Goal: Task Accomplishment & Management: Complete application form

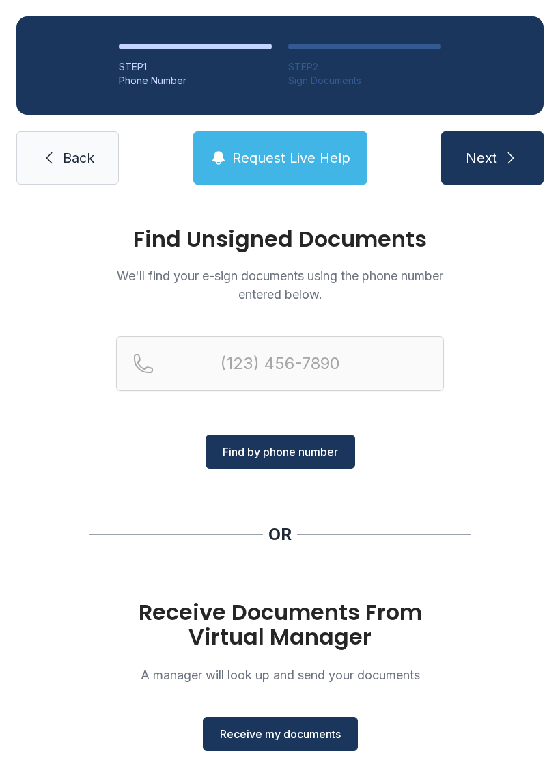
click at [275, 732] on span "Receive my documents" at bounding box center [280, 734] width 121 height 16
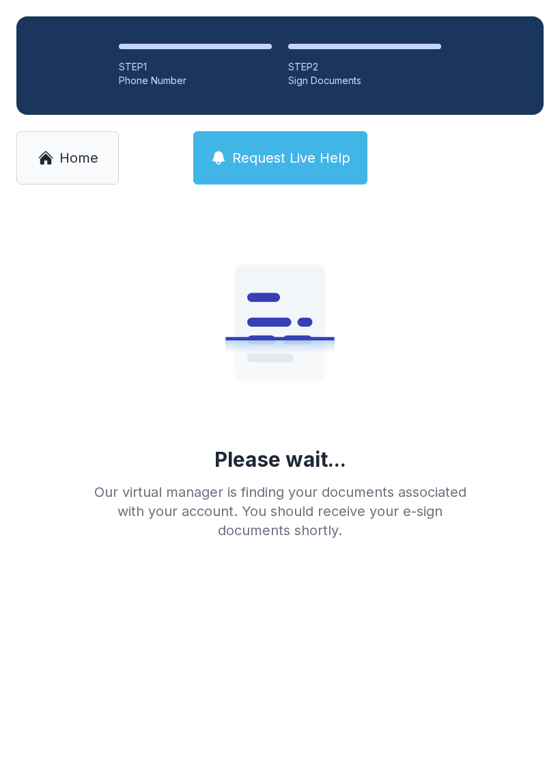
click at [325, 78] on div "Sign Documents" at bounding box center [364, 81] width 153 height 14
click at [306, 610] on main "Please wait... Our virtual manager is finding your documents associated with yo…" at bounding box center [280, 487] width 560 height 572
click at [305, 610] on main "Please wait... Our virtual manager is finding your documents associated with yo…" at bounding box center [280, 487] width 560 height 572
click at [303, 662] on main "Please wait... Our virtual manager is finding your documents associated with yo…" at bounding box center [280, 487] width 560 height 572
click at [316, 70] on div "STEP 2" at bounding box center [364, 67] width 153 height 14
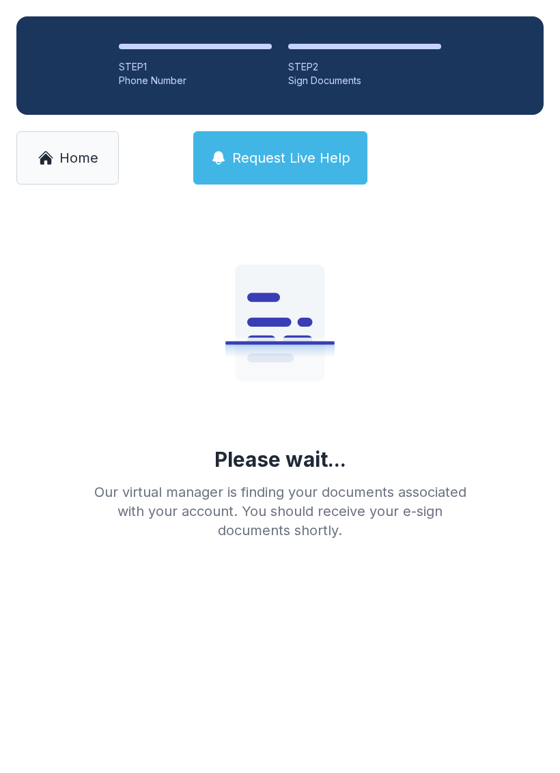
click at [300, 351] on icon at bounding box center [280, 322] width 90 height 116
click at [285, 340] on icon at bounding box center [297, 340] width 29 height 9
click at [321, 77] on div "Sign Documents" at bounding box center [364, 81] width 153 height 14
click at [350, 51] on li "STEP 2 Sign Documents" at bounding box center [364, 66] width 153 height 44
click at [70, 170] on link "Home" at bounding box center [67, 157] width 102 height 53
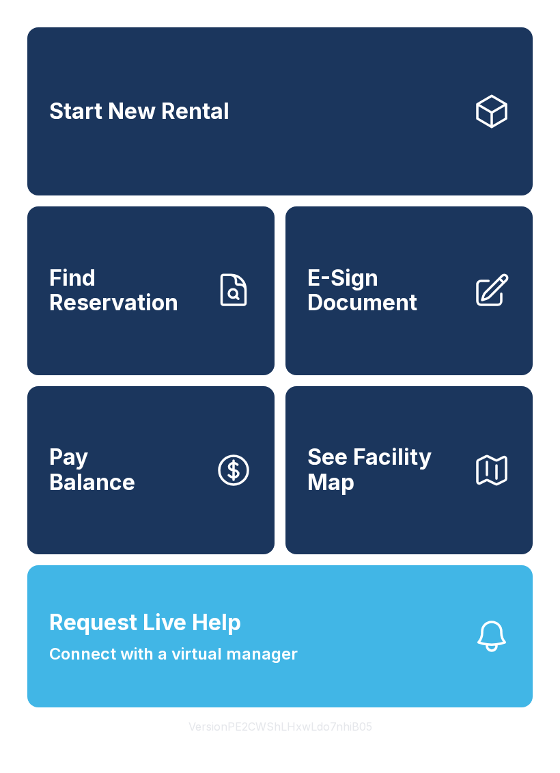
click at [389, 313] on span "E-Sign Document" at bounding box center [384, 291] width 154 height 50
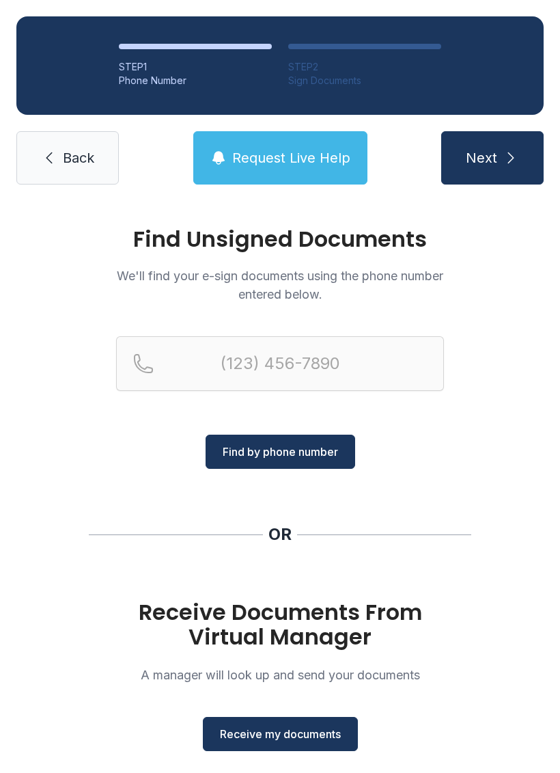
click at [285, 248] on h1 "Find Unsigned Documents" at bounding box center [280, 239] width 328 height 22
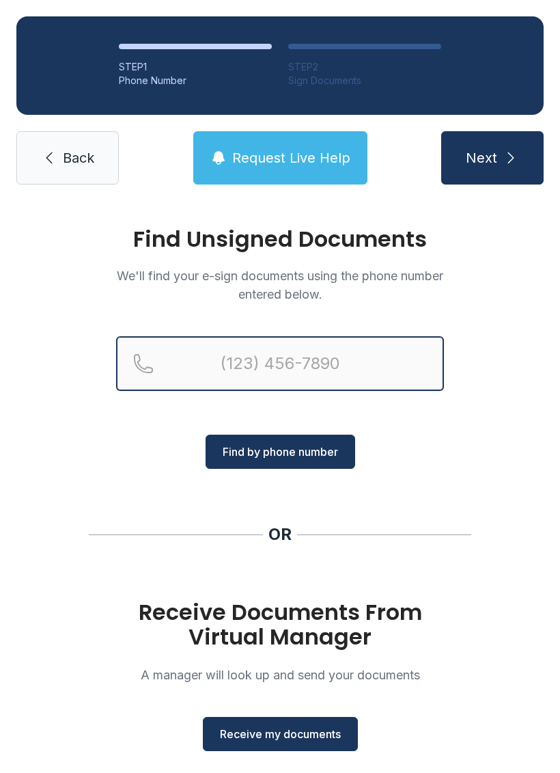
click at [200, 365] on input "Reservation phone number" at bounding box center [280, 363] width 328 height 55
type input "[PHONE_NUMBER]"
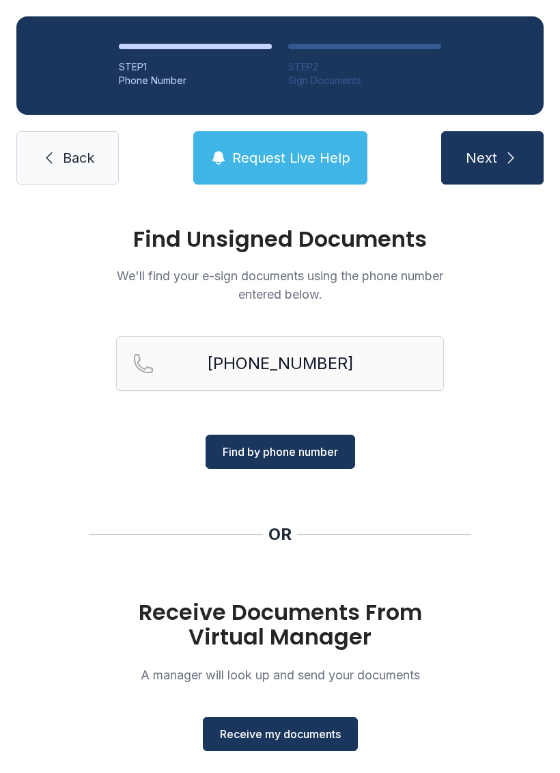
click at [280, 456] on span "Find by phone number" at bounding box center [280, 451] width 115 height 16
click at [276, 456] on span "Find by phone number" at bounding box center [280, 451] width 115 height 16
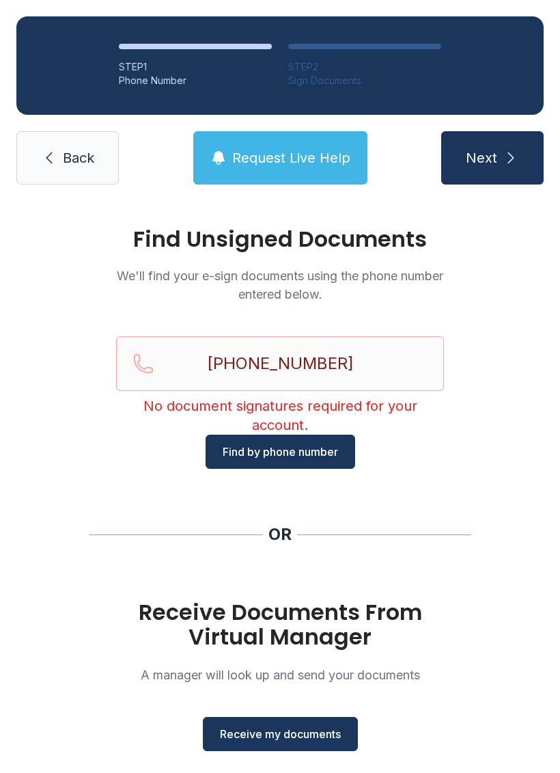
click at [500, 161] on button "Next" at bounding box center [492, 157] width 102 height 53
click at [272, 457] on span "Find by phone number" at bounding box center [280, 451] width 115 height 16
click at [278, 459] on span "Find by phone number" at bounding box center [280, 451] width 115 height 16
click at [291, 623] on h1 "Receive Documents From Virtual Manager" at bounding box center [280, 624] width 328 height 49
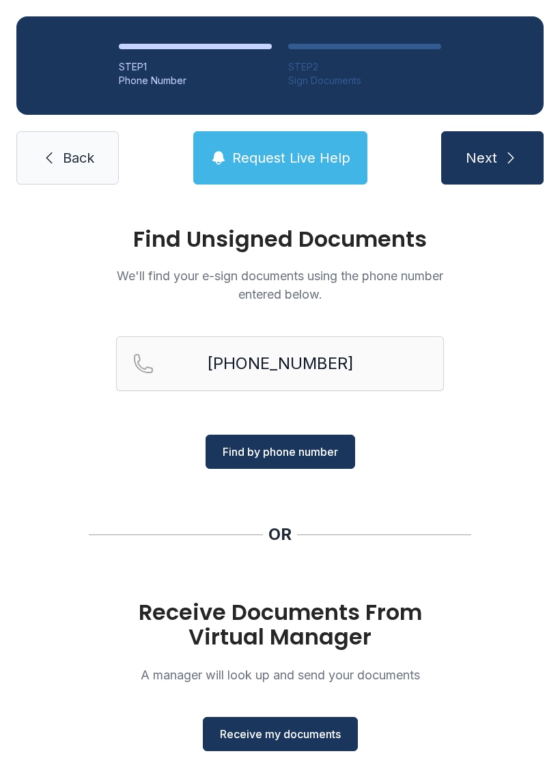
click at [286, 736] on span "Receive my documents" at bounding box center [280, 734] width 121 height 16
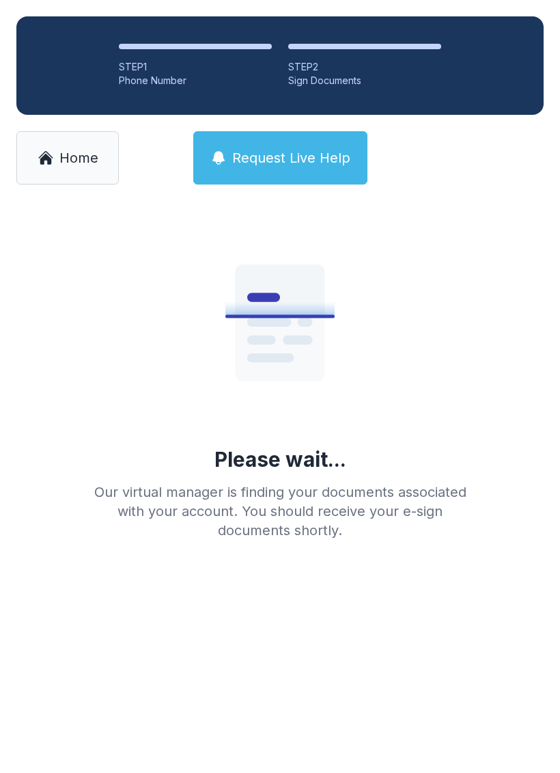
click at [63, 170] on link "Home" at bounding box center [67, 157] width 102 height 53
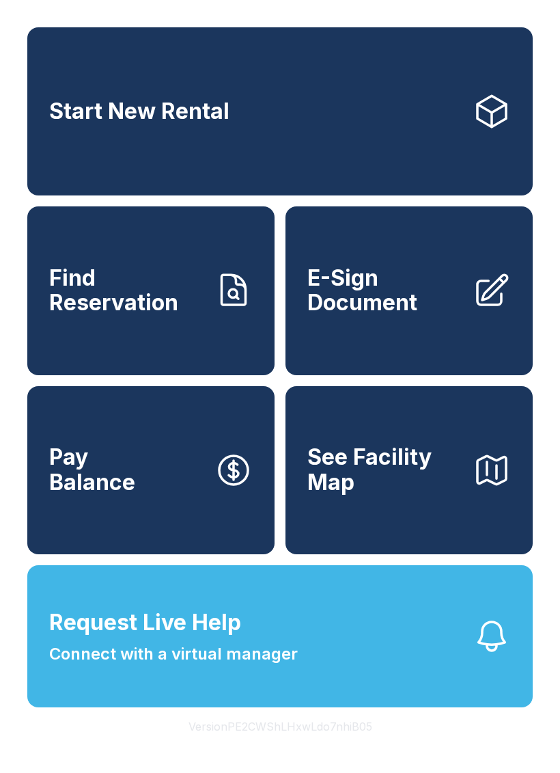
click at [408, 304] on span "E-Sign Document" at bounding box center [384, 291] width 154 height 50
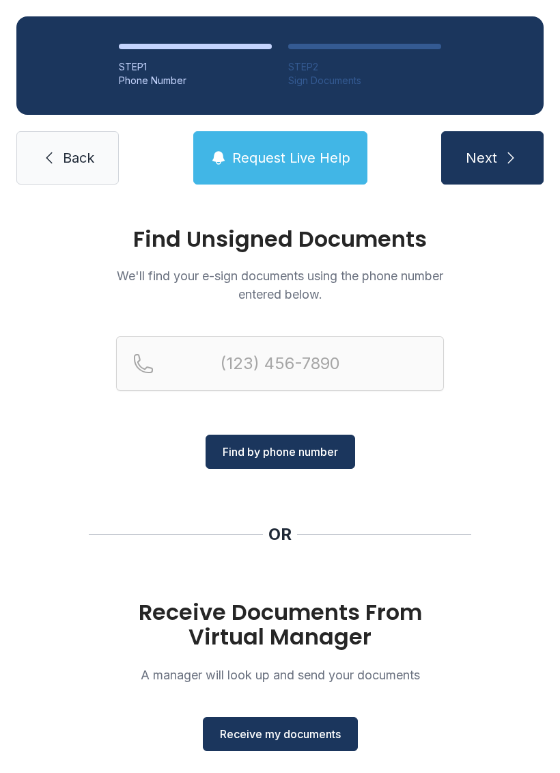
click at [278, 735] on span "Receive my documents" at bounding box center [280, 734] width 121 height 16
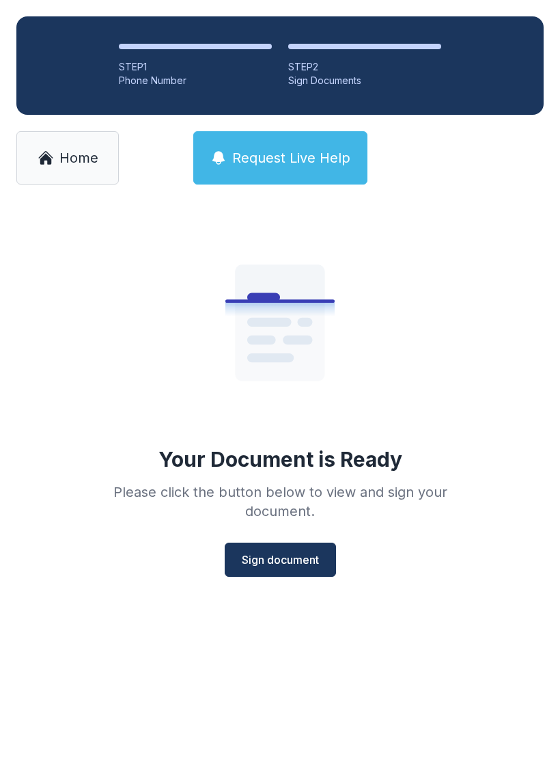
click at [284, 559] on span "Sign document" at bounding box center [280, 559] width 77 height 16
